Goal: Task Accomplishment & Management: Complete application form

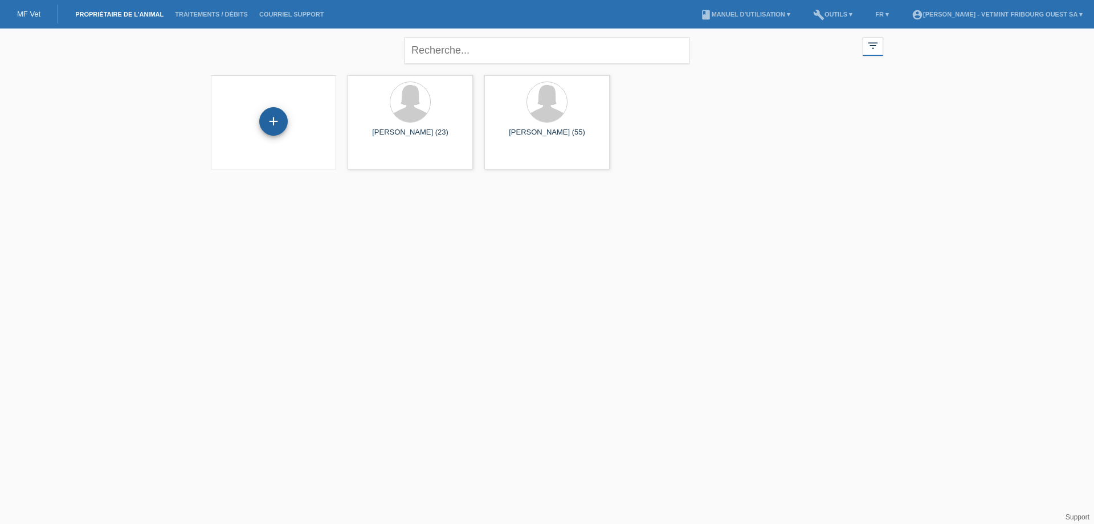
click at [284, 112] on div "+" at bounding box center [273, 121] width 28 height 28
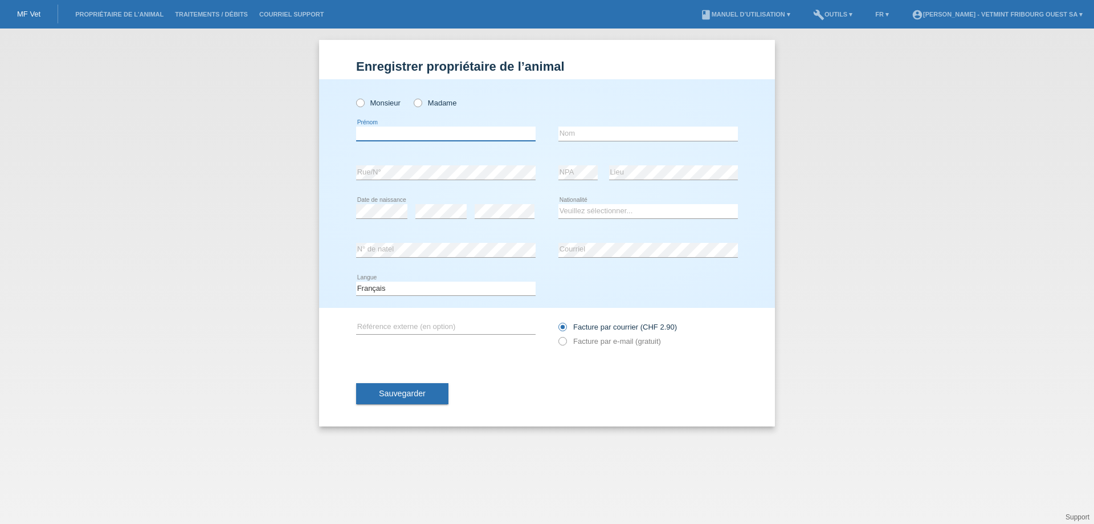
click at [444, 138] on input "text" at bounding box center [445, 133] width 179 height 14
type input "gomez"
click at [592, 132] on input "text" at bounding box center [647, 133] width 179 height 14
type input "[PERSON_NAME]"
click at [412, 393] on span "Sauvegarder" at bounding box center [402, 393] width 47 height 9
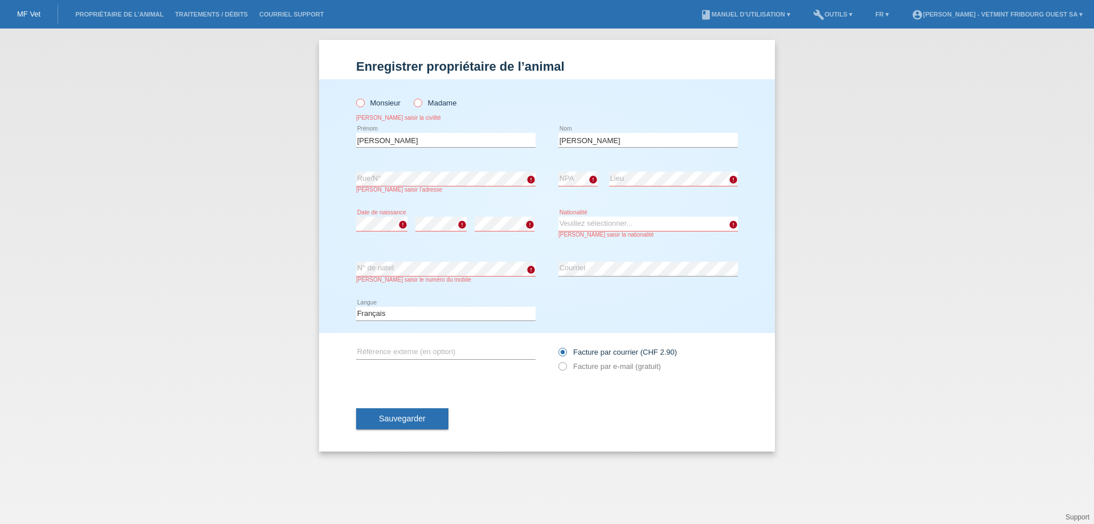
click at [412, 97] on icon at bounding box center [412, 97] width 0 height 0
click at [416, 100] on input "Madame" at bounding box center [417, 102] width 7 height 7
radio input "true"
click at [570, 186] on div "error NPA" at bounding box center [577, 179] width 39 height 39
click at [586, 229] on select "Veuillez sélectionner... Suisse Allemagne Autriche Liechtenstein ------------ A…" at bounding box center [647, 223] width 179 height 14
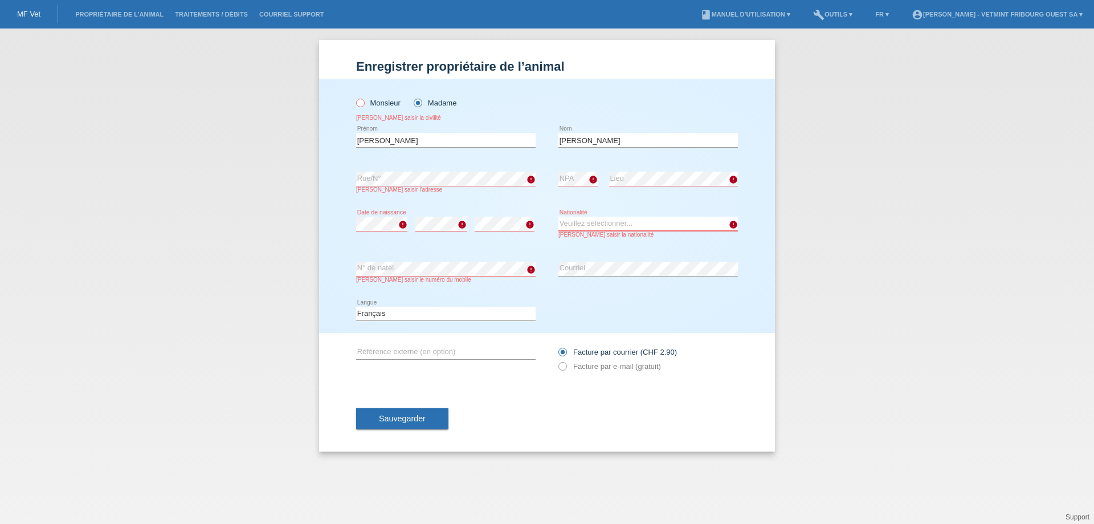
click at [586, 221] on select "Veuillez sélectionner... Suisse Allemagne Autriche Liechtenstein ------------ A…" at bounding box center [647, 223] width 179 height 14
click at [585, 222] on select "Veuillez sélectionner... Suisse Allemagne Autriche Liechtenstein ------------ A…" at bounding box center [647, 223] width 179 height 14
click at [586, 219] on select "Veuillez sélectionner... Suisse Allemagne Autriche Liechtenstein ------------ A…" at bounding box center [647, 223] width 179 height 14
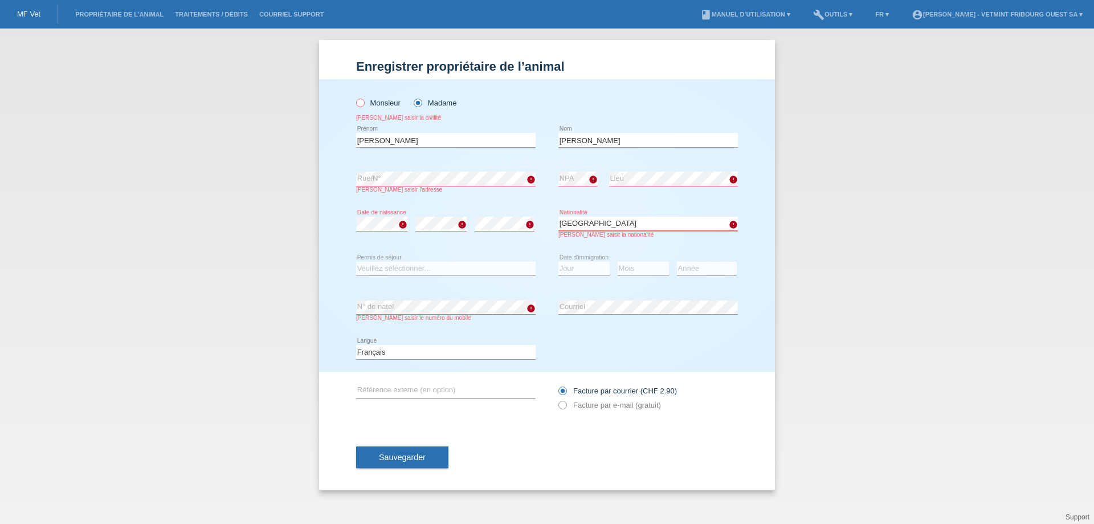
select select "ES"
click at [415, 453] on span "Sauvegarder" at bounding box center [402, 456] width 47 height 9
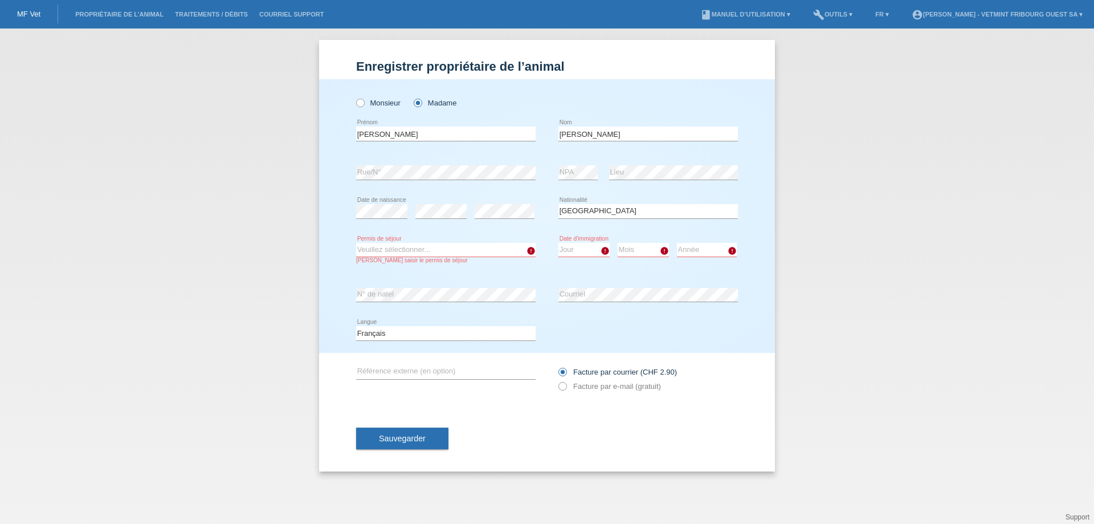
click at [468, 247] on select "Veuillez sélectionner... C B B - Statut de réfugié Autre" at bounding box center [445, 250] width 179 height 14
select select "C"
click at [356, 243] on select "Veuillez sélectionner... C B B - Statut de réfugié Autre" at bounding box center [445, 250] width 179 height 14
click at [576, 249] on select "Jour 01 02 03 04 05 06 07 08 09 10 11" at bounding box center [583, 250] width 51 height 14
click at [721, 239] on div "Année 2025 2024 2023 2022 2021 2020 2019 2018 2017" at bounding box center [707, 250] width 60 height 39
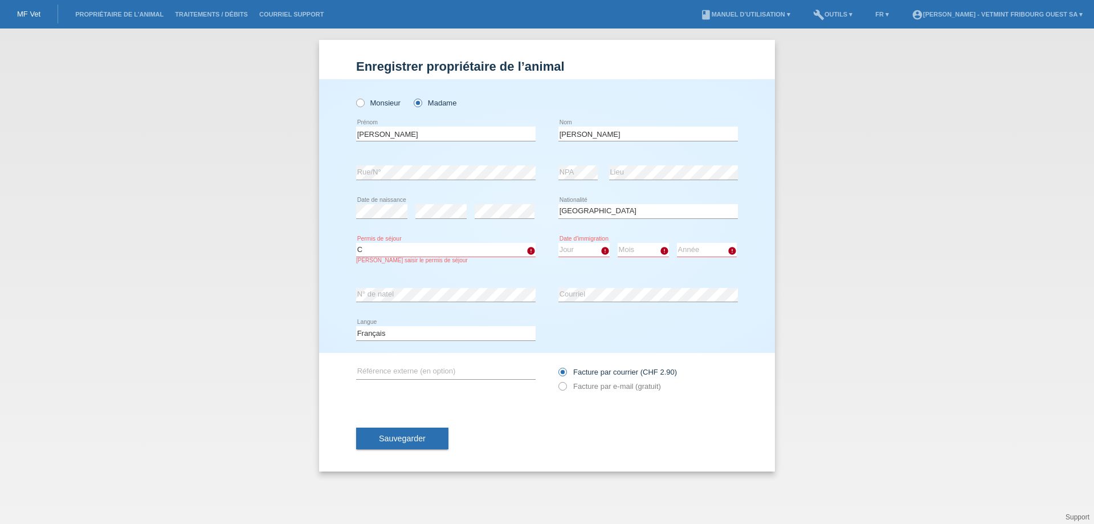
click at [593, 249] on select "Jour 01 02 03 04 05 06 07 08 09 10 11" at bounding box center [583, 250] width 51 height 14
click at [742, 209] on div "Monsieur Madame gomez error Prénom error" at bounding box center [547, 215] width 456 height 273
click at [582, 248] on select "Jour 01 02 03 04 05 06 07 08 09 10 11" at bounding box center [583, 250] width 51 height 14
select select "28"
click at [558, 243] on select "Jour 01 02 03 04 05 06 07 08 09 10 11" at bounding box center [583, 250] width 51 height 14
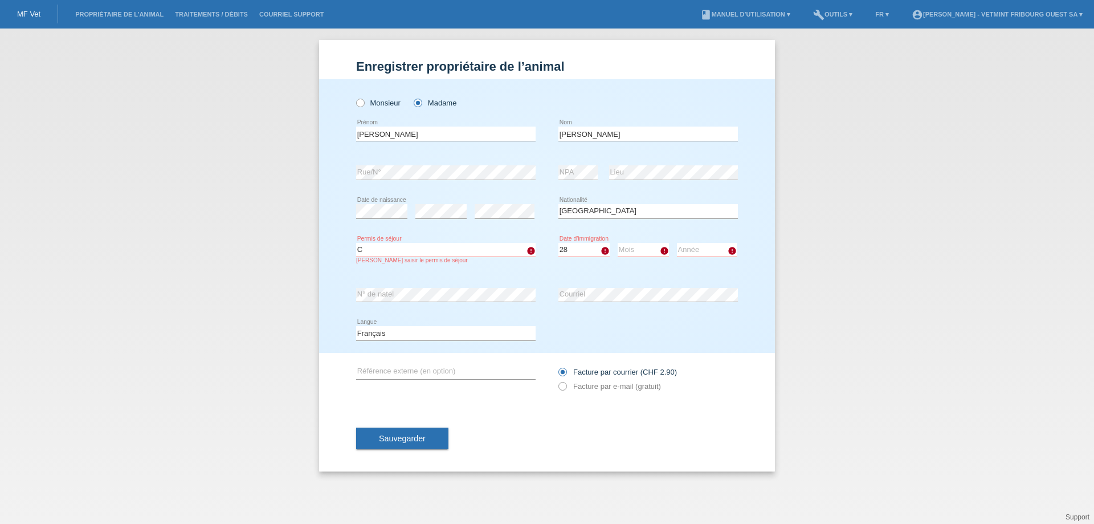
click at [646, 248] on select "Mois 01 02 03 04 05 06 07 08 09 10 11" at bounding box center [643, 250] width 51 height 14
select select "06"
click at [618, 243] on select "Mois 01 02 03 04 05 06 07 08 09 10 11" at bounding box center [643, 250] width 51 height 14
click at [698, 249] on select "Année 2025 2024 2023 2022 2021 2020 2019 2018 2017 2016 2015 2014 2013 2012 201…" at bounding box center [707, 250] width 60 height 14
select select "1986"
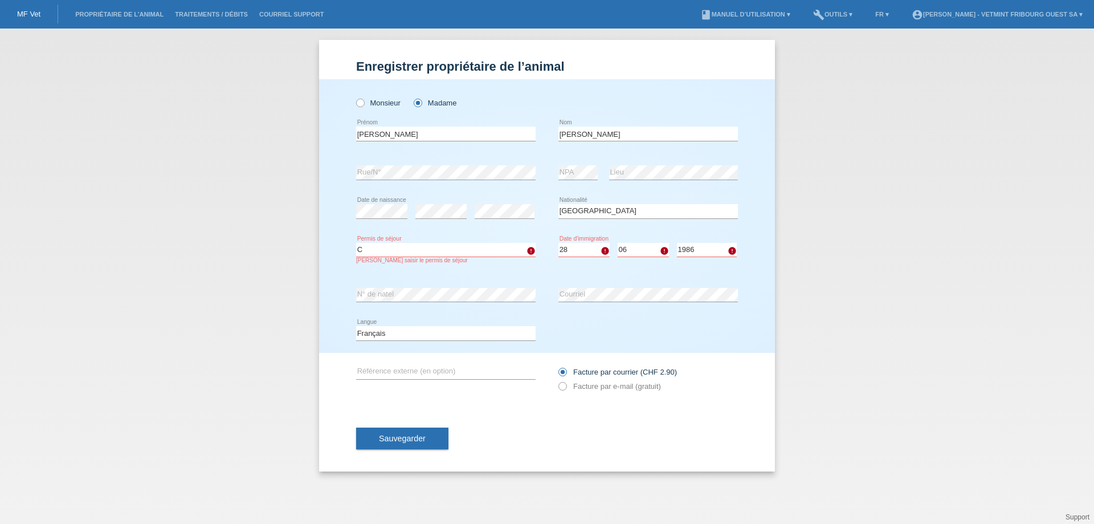
click at [677, 243] on select "Année 2025 2024 2023 2022 2021 2020 2019 2018 2017 2016 2015 2014 2013 2012 201…" at bounding box center [707, 250] width 60 height 14
click at [422, 442] on span "Sauvegarder" at bounding box center [402, 438] width 47 height 9
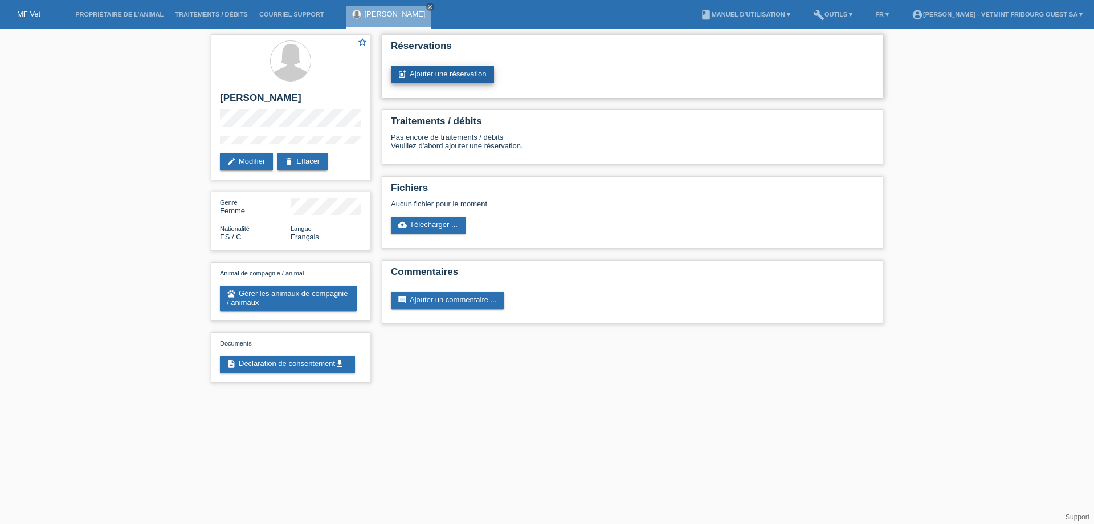
click at [450, 70] on link "post_add Ajouter une réservation" at bounding box center [442, 74] width 103 height 17
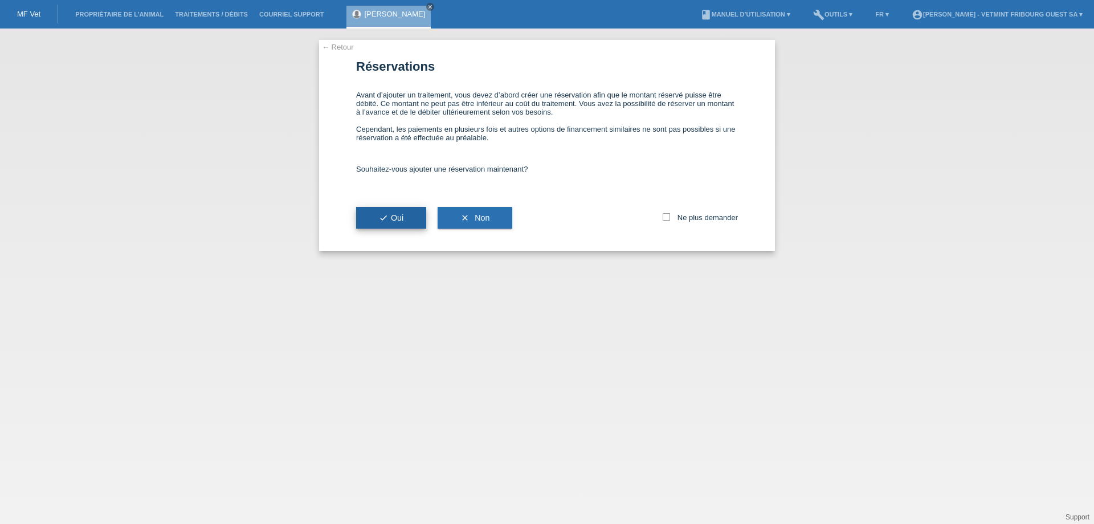
click at [416, 216] on button "check Oui" at bounding box center [391, 218] width 70 height 22
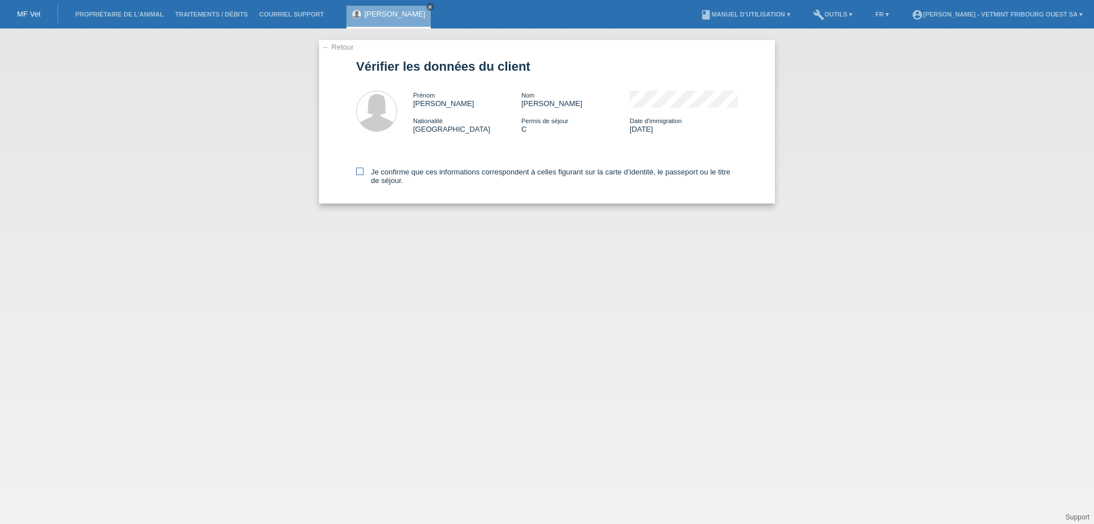
click at [361, 169] on icon at bounding box center [359, 170] width 7 height 7
click at [361, 169] on input "Je confirme que ces informations correspondent à celles figurant sur la carte d…" at bounding box center [359, 170] width 7 height 7
checkbox input "true"
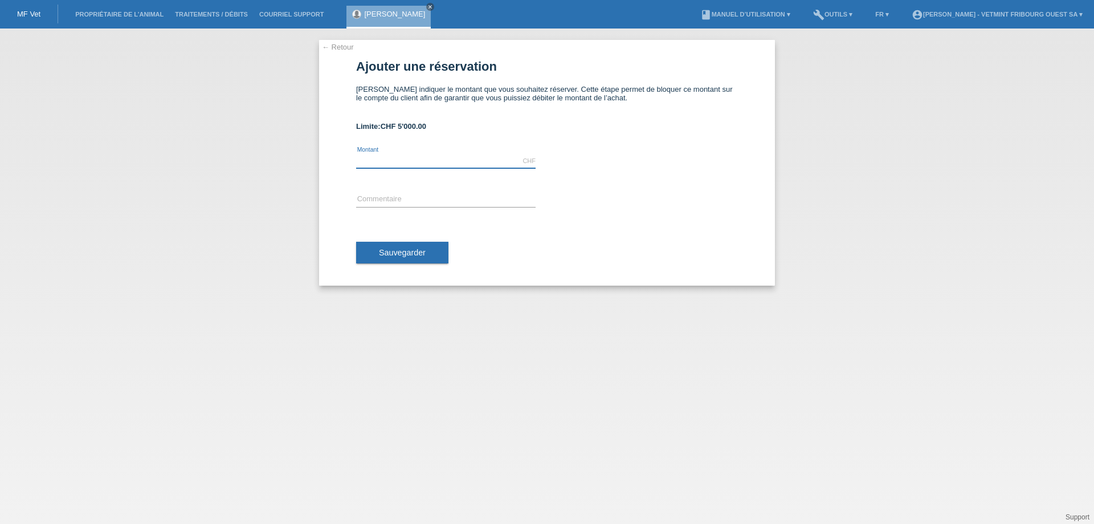
click at [436, 160] on input "text" at bounding box center [445, 161] width 179 height 14
type input "20.00"
click at [395, 248] on span "Sauvegarder" at bounding box center [402, 252] width 47 height 9
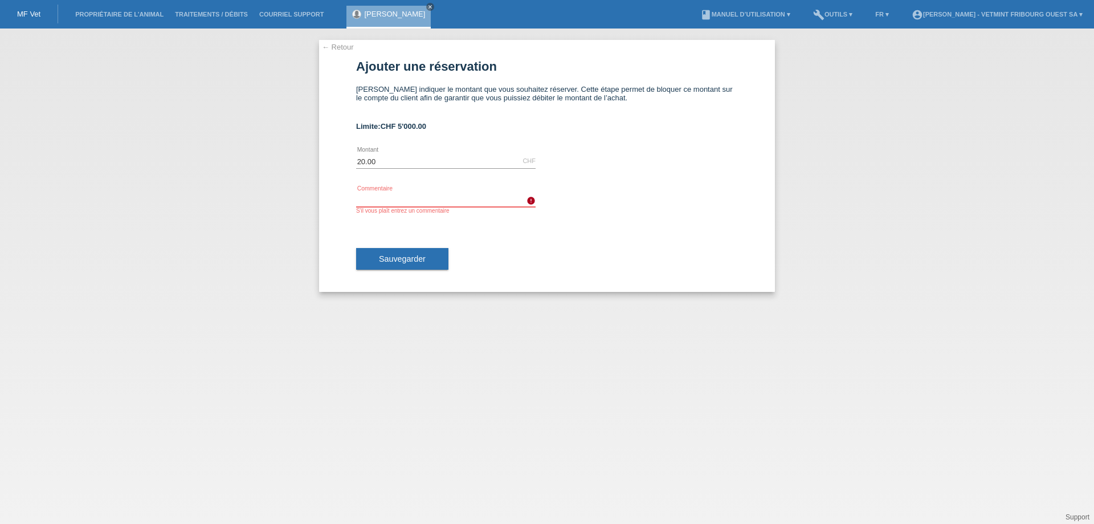
click at [402, 198] on input "text" at bounding box center [445, 200] width 179 height 14
type input "l"
click at [365, 197] on input "C>LXWipes" at bounding box center [445, 200] width 179 height 14
type input "CLXWipes"
click at [382, 259] on span "Sauvegarder" at bounding box center [402, 258] width 47 height 9
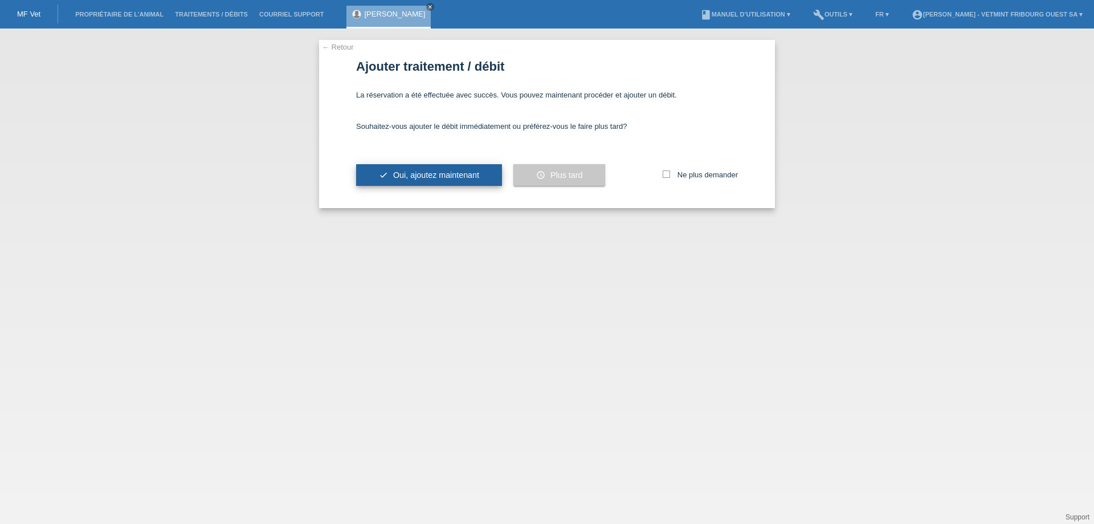
click at [480, 174] on button "check Oui, ajoutez maintenant" at bounding box center [429, 175] width 146 height 22
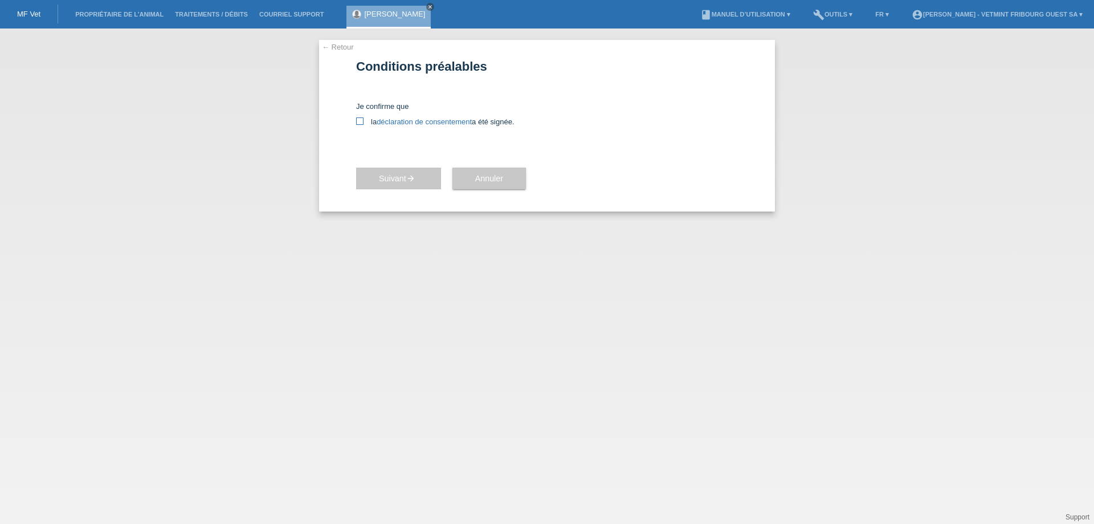
click at [360, 120] on icon at bounding box center [359, 120] width 7 height 7
click at [360, 120] on input "la déclaration de consentement a été signée." at bounding box center [359, 120] width 7 height 7
checkbox input "true"
click at [420, 182] on button "Suivant arrow_forward" at bounding box center [398, 178] width 85 height 22
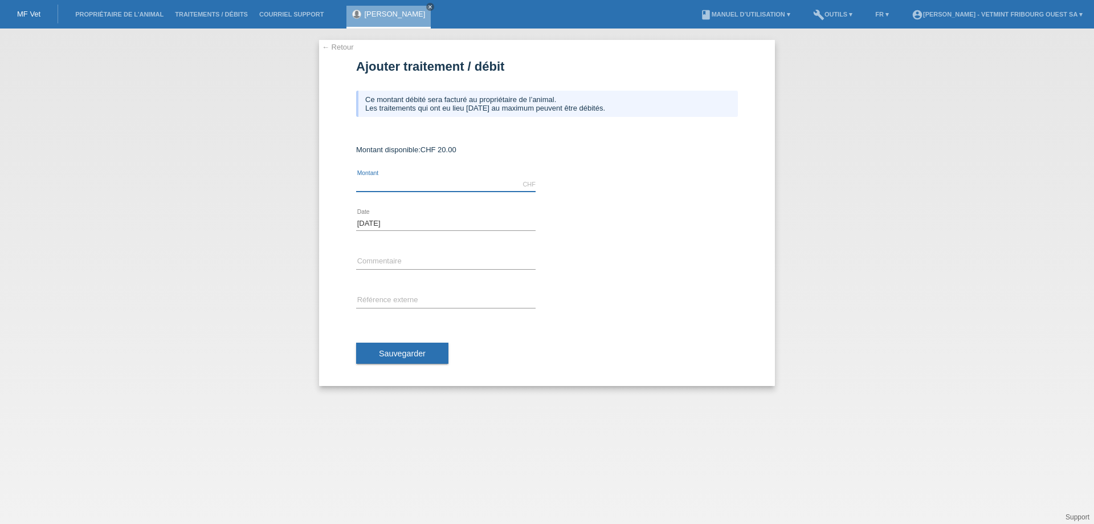
click at [395, 185] on input "text" at bounding box center [445, 184] width 179 height 14
click at [349, 169] on div "← Retour Ajouter traitement / débit Ce montant débité sera facturé au propriéta…" at bounding box center [547, 213] width 456 height 346
click at [382, 185] on input "text" at bounding box center [445, 184] width 179 height 14
click at [325, 231] on div "← Retour Ajouter traitement / débit Ce montant débité sera facturé au propriéta…" at bounding box center [547, 213] width 456 height 346
click at [406, 348] on button "Sauvegarder" at bounding box center [402, 353] width 92 height 22
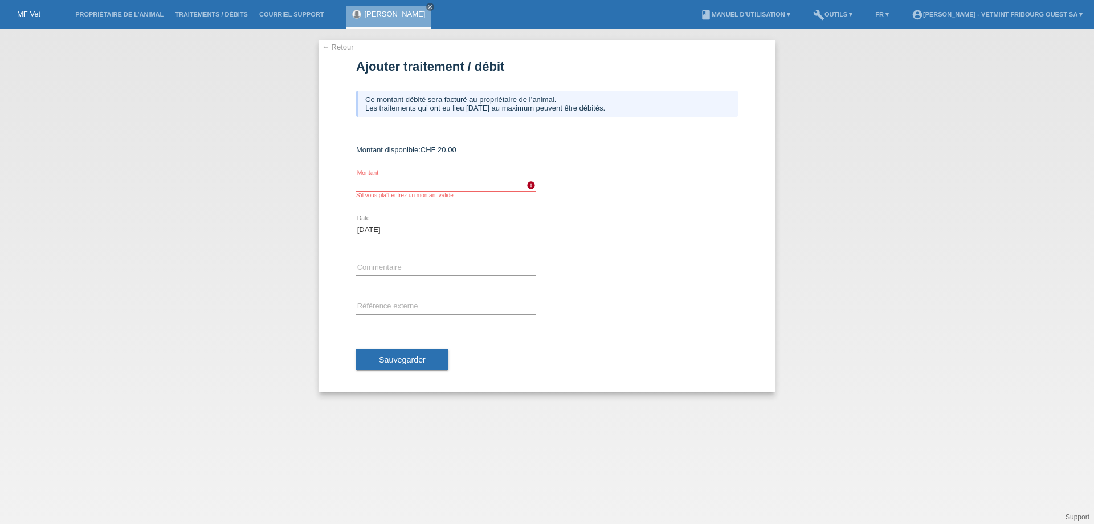
click at [406, 188] on input "text" at bounding box center [445, 184] width 179 height 14
type input "20.00"
click at [408, 359] on span "Sauvegarder" at bounding box center [402, 359] width 47 height 9
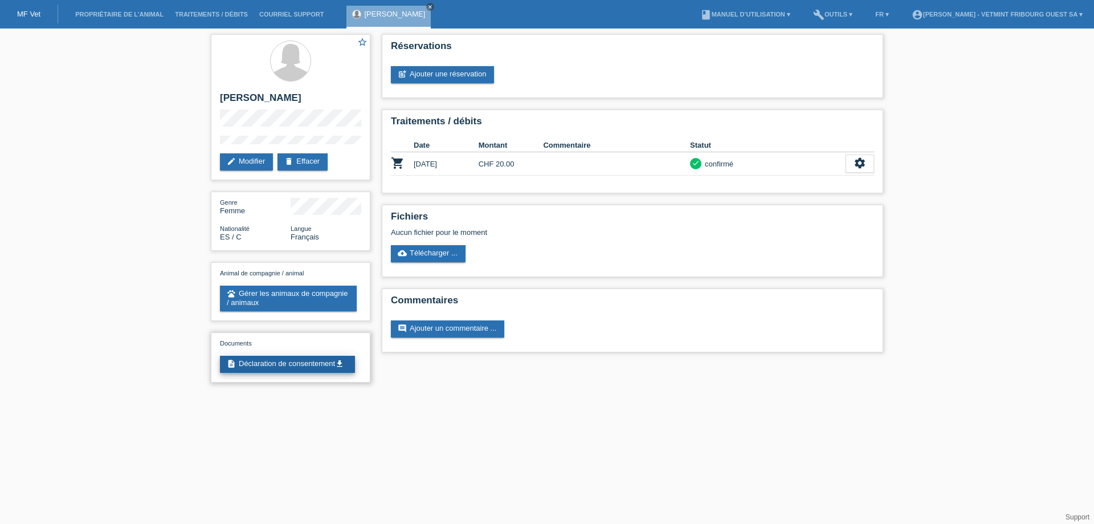
click at [312, 373] on link "description Déclaration de consentement get_app" at bounding box center [287, 363] width 135 height 17
